Goal: Information Seeking & Learning: Learn about a topic

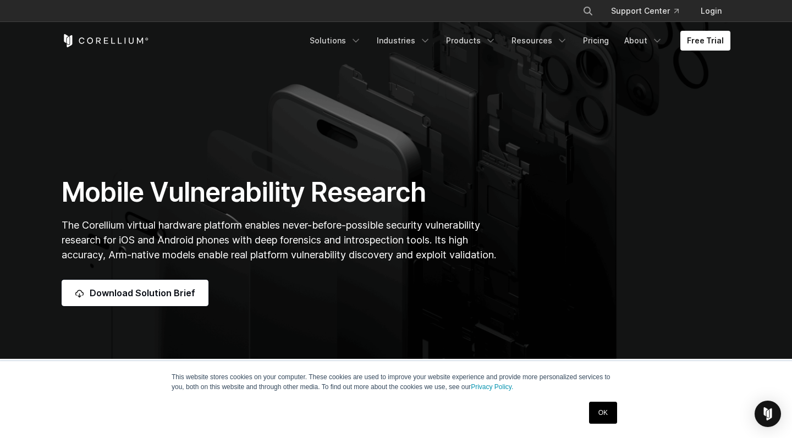
scroll to position [58, 0]
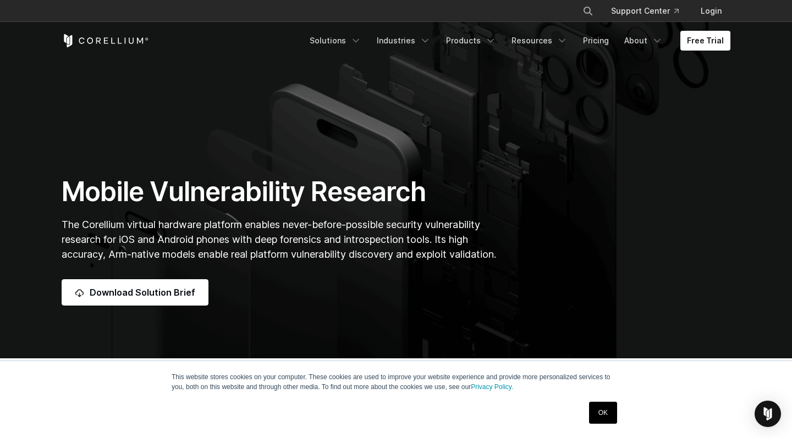
click at [604, 402] on div "OK" at bounding box center [603, 413] width 35 height 29
click at [604, 410] on link "OK" at bounding box center [603, 413] width 28 height 22
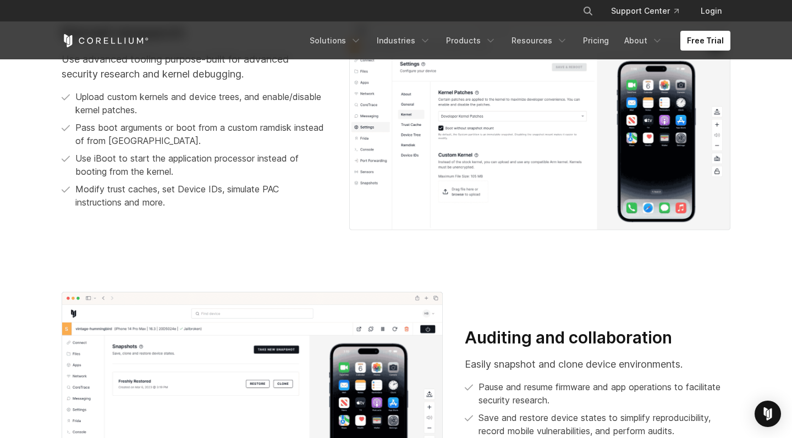
scroll to position [1055, 0]
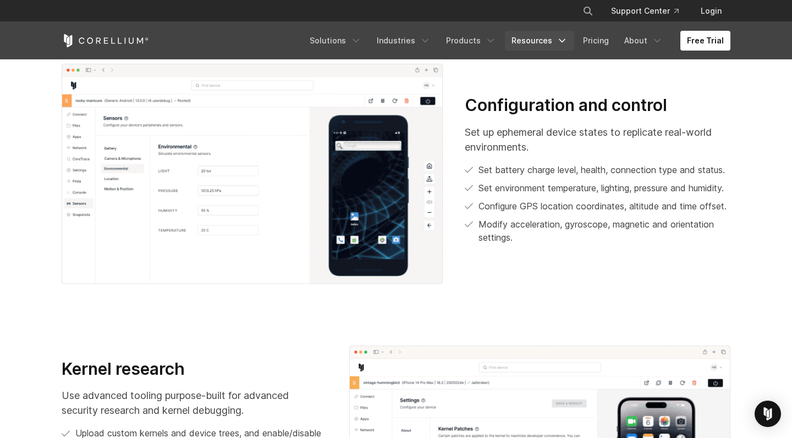
click at [564, 45] on icon "Navigation Menu" at bounding box center [562, 40] width 11 height 11
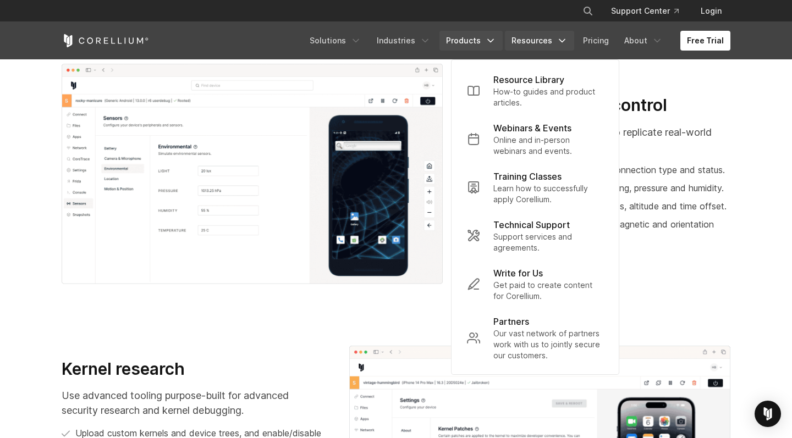
click at [486, 42] on link "Products" at bounding box center [471, 41] width 63 height 20
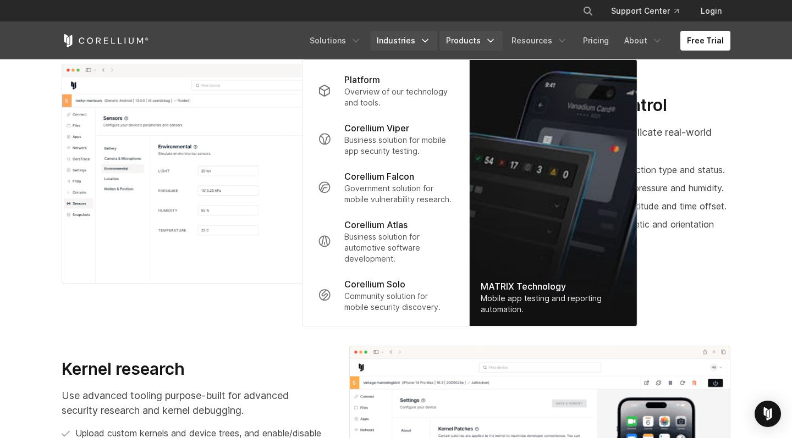
click at [413, 37] on link "Industries" at bounding box center [403, 41] width 67 height 20
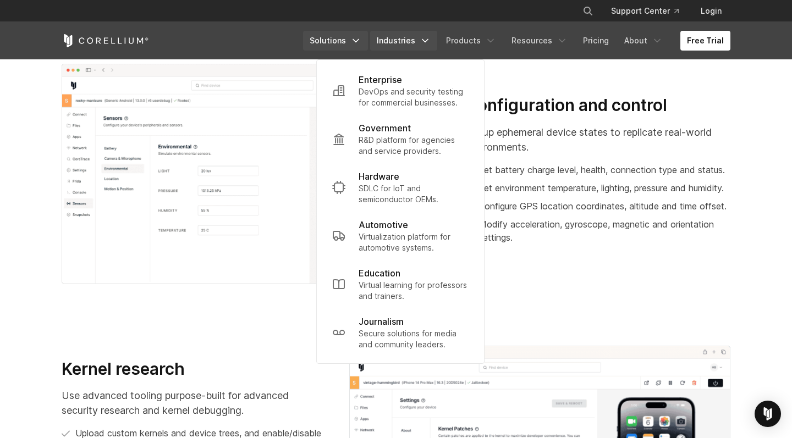
click at [359, 41] on polyline "Navigation Menu" at bounding box center [356, 41] width 6 height 3
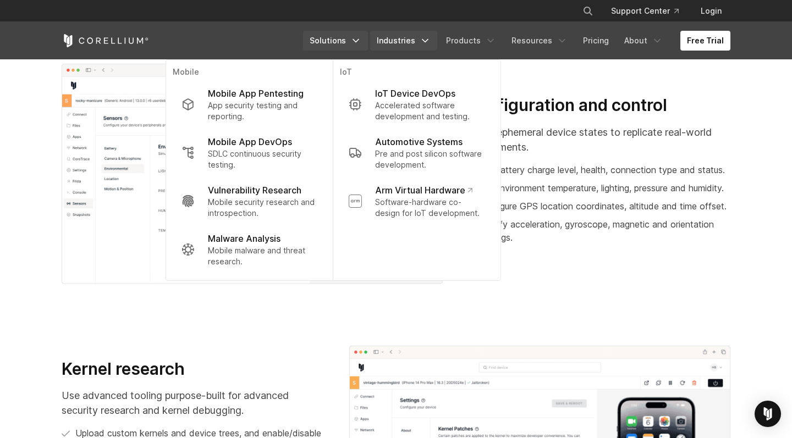
click at [413, 40] on link "Industries" at bounding box center [403, 41] width 67 height 20
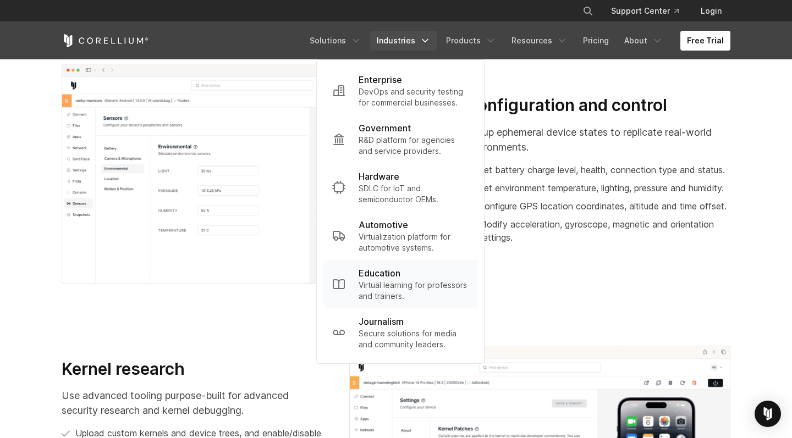
click at [434, 278] on div "Education" at bounding box center [414, 273] width 110 height 13
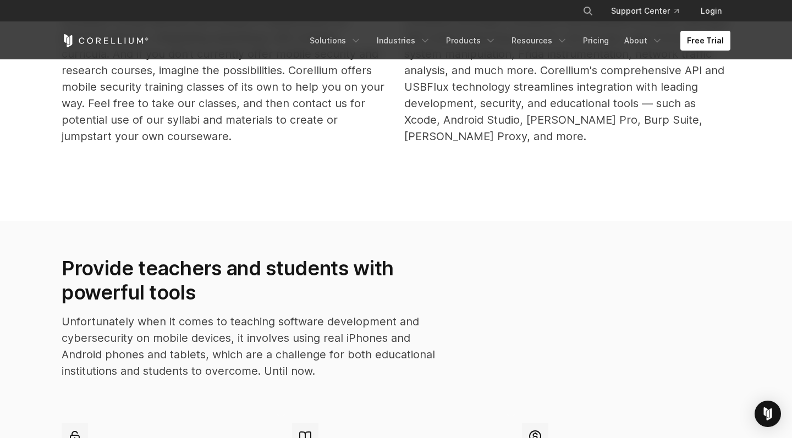
scroll to position [542, 0]
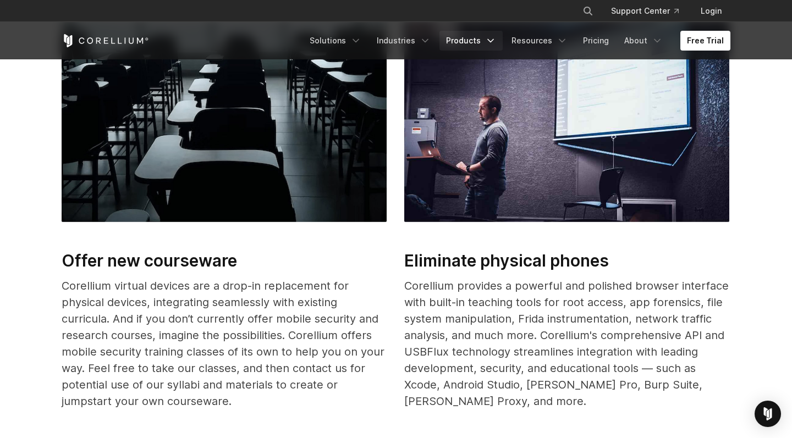
click at [488, 45] on link "Products" at bounding box center [471, 41] width 63 height 20
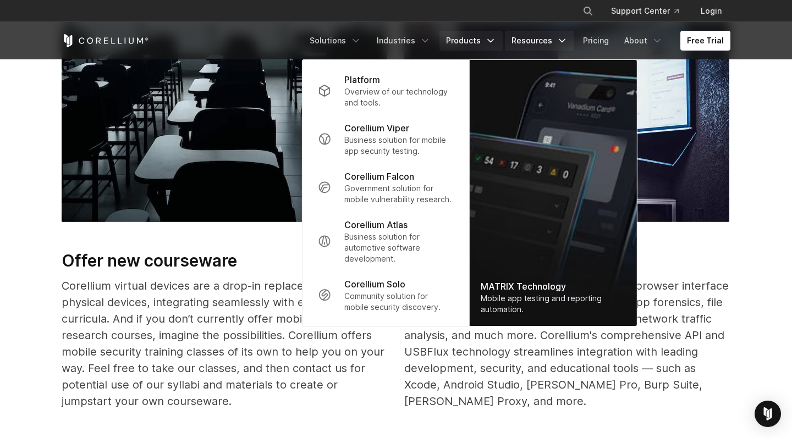
click at [535, 41] on link "Resources" at bounding box center [539, 41] width 69 height 20
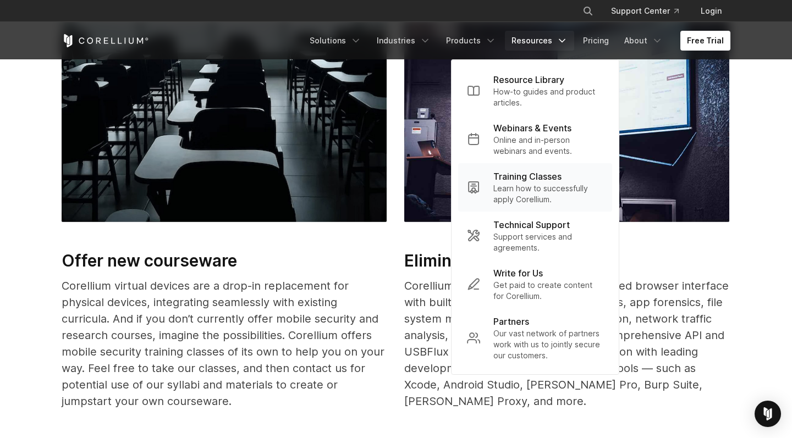
click at [539, 184] on p "Learn how to successfully apply Corellium." at bounding box center [548, 194] width 110 height 22
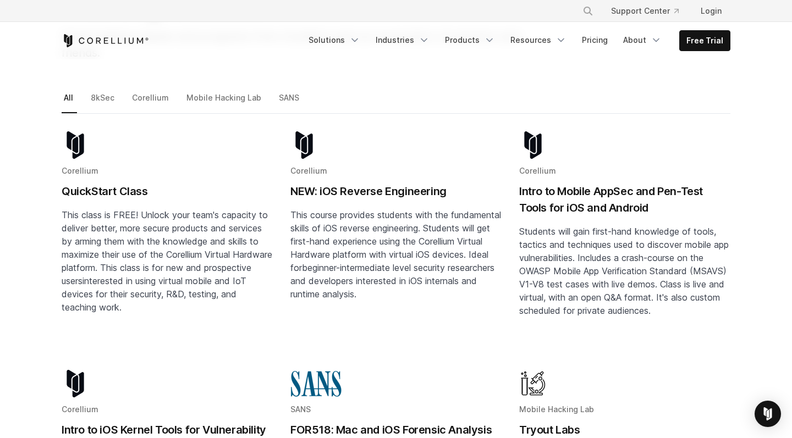
scroll to position [150, 0]
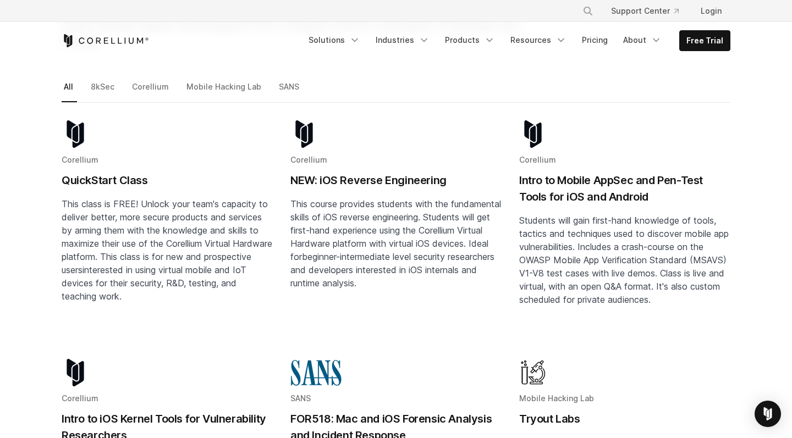
click at [378, 172] on h2 "NEW: iOS Reverse Engineering" at bounding box center [395, 180] width 211 height 17
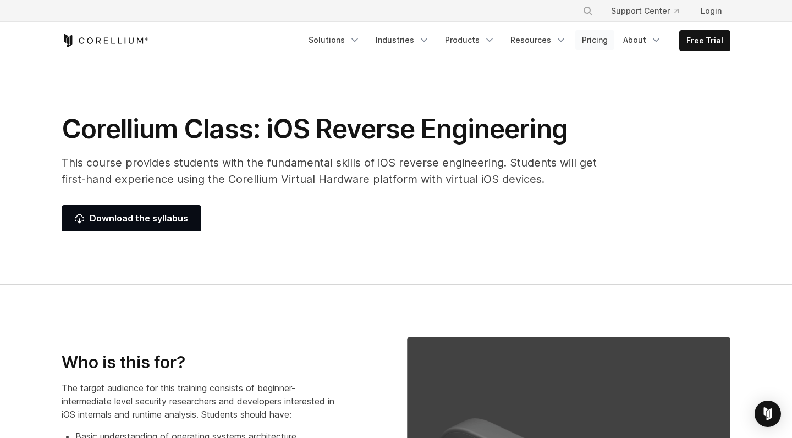
click at [601, 36] on link "Pricing" at bounding box center [594, 40] width 39 height 20
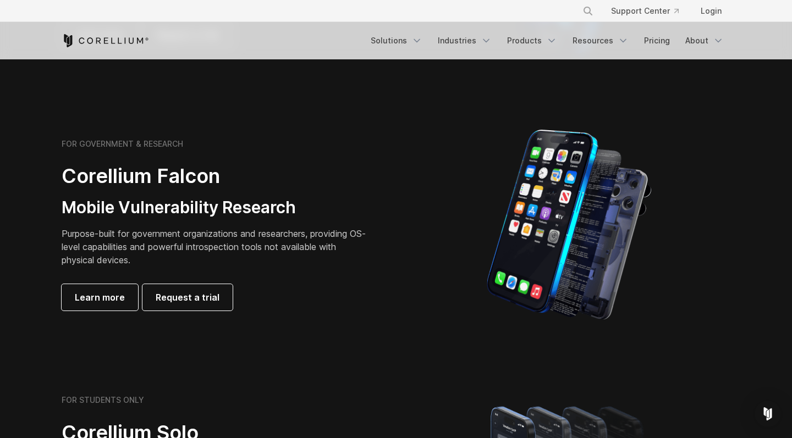
scroll to position [392, 0]
